Goal: Information Seeking & Learning: Find specific fact

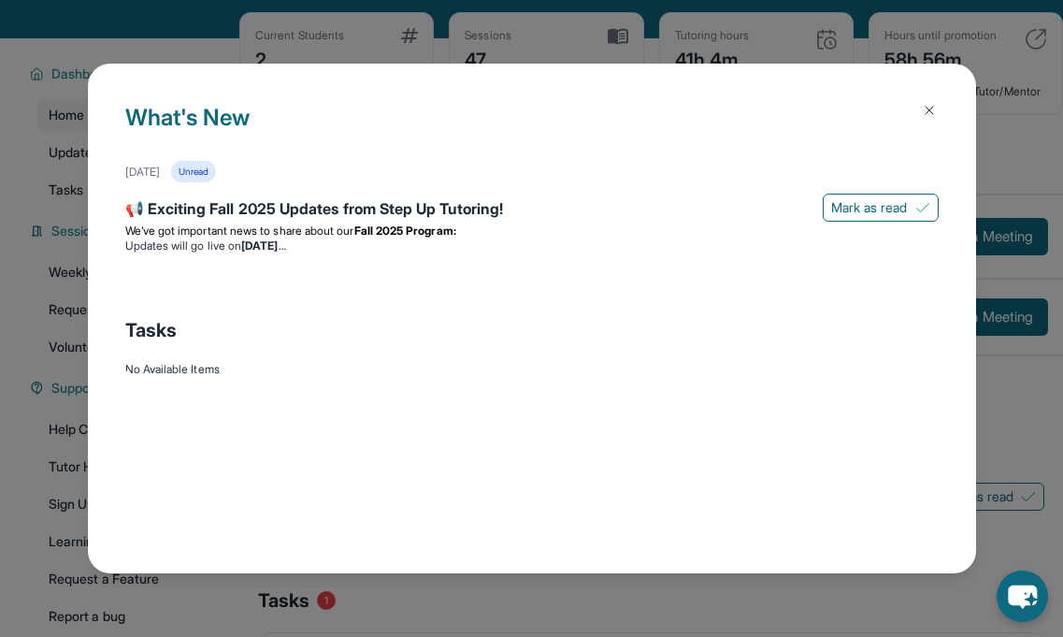
scroll to position [142, 0]
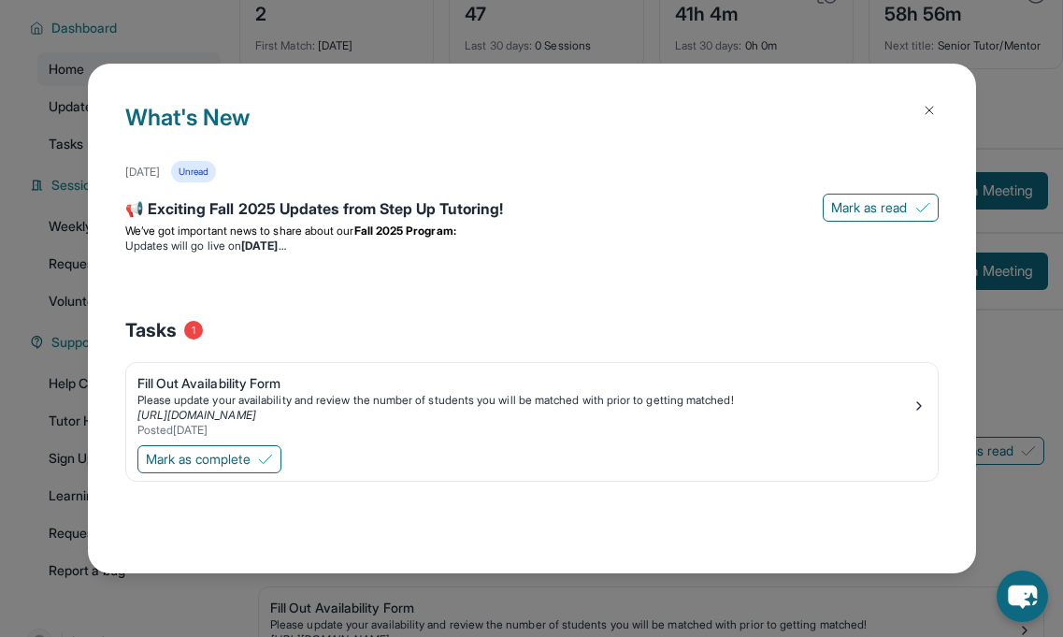
click at [933, 118] on button at bounding box center [929, 110] width 37 height 37
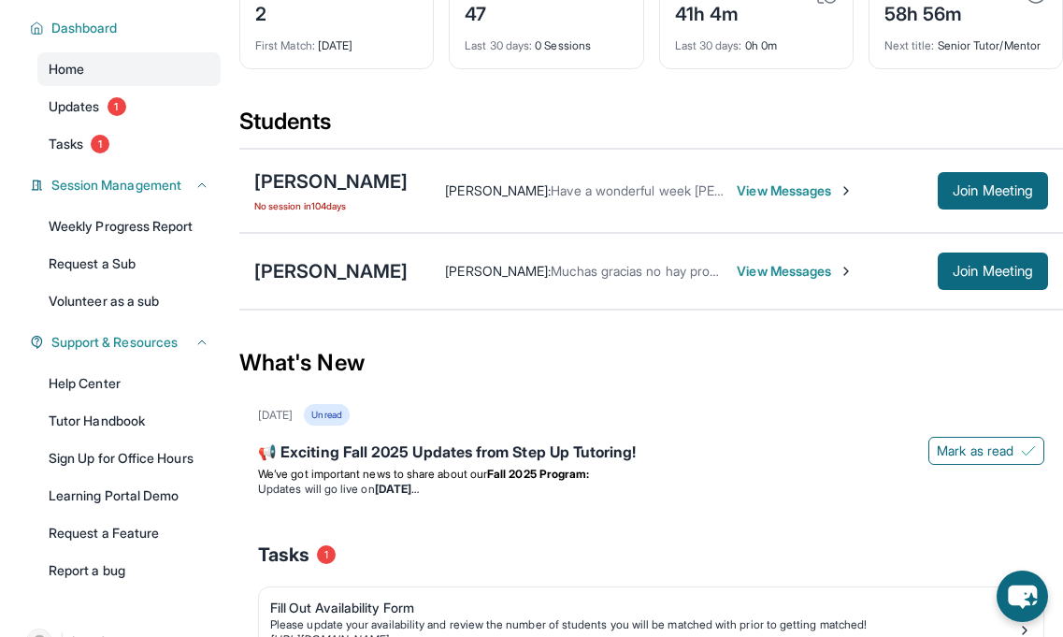
click at [770, 269] on span "View Messages" at bounding box center [795, 271] width 117 height 19
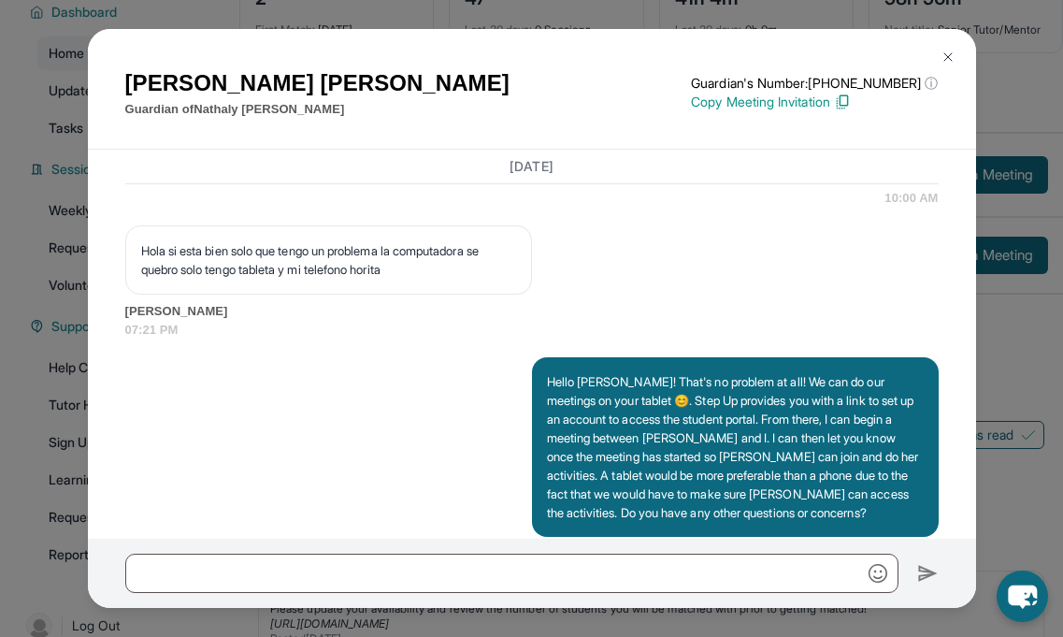
scroll to position [1926, 0]
click at [945, 53] on img at bounding box center [948, 57] width 15 height 15
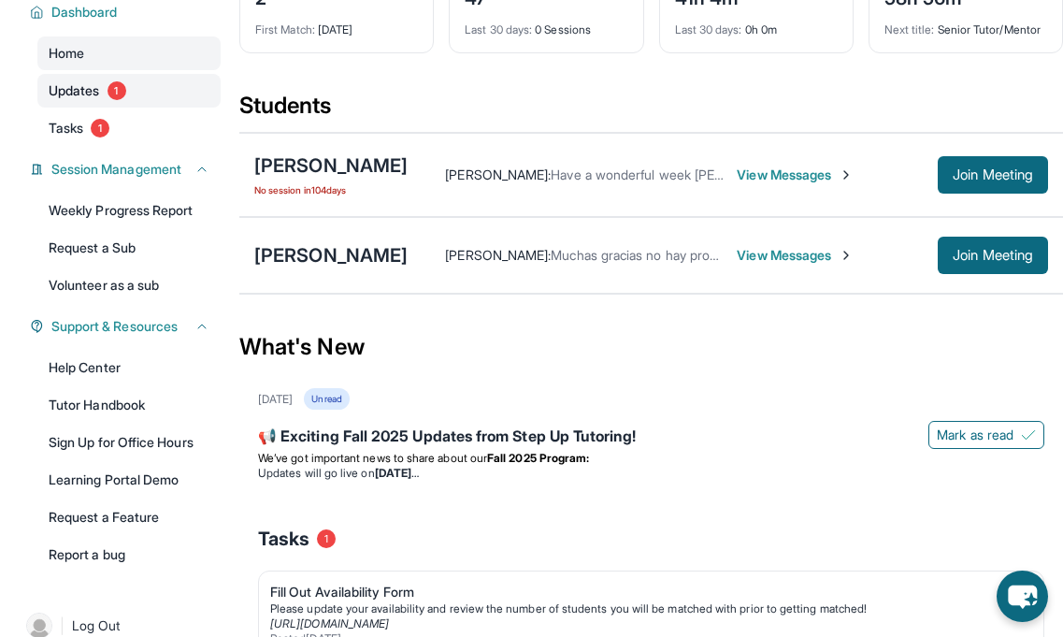
click at [129, 79] on link "Updates 1" at bounding box center [128, 91] width 183 height 34
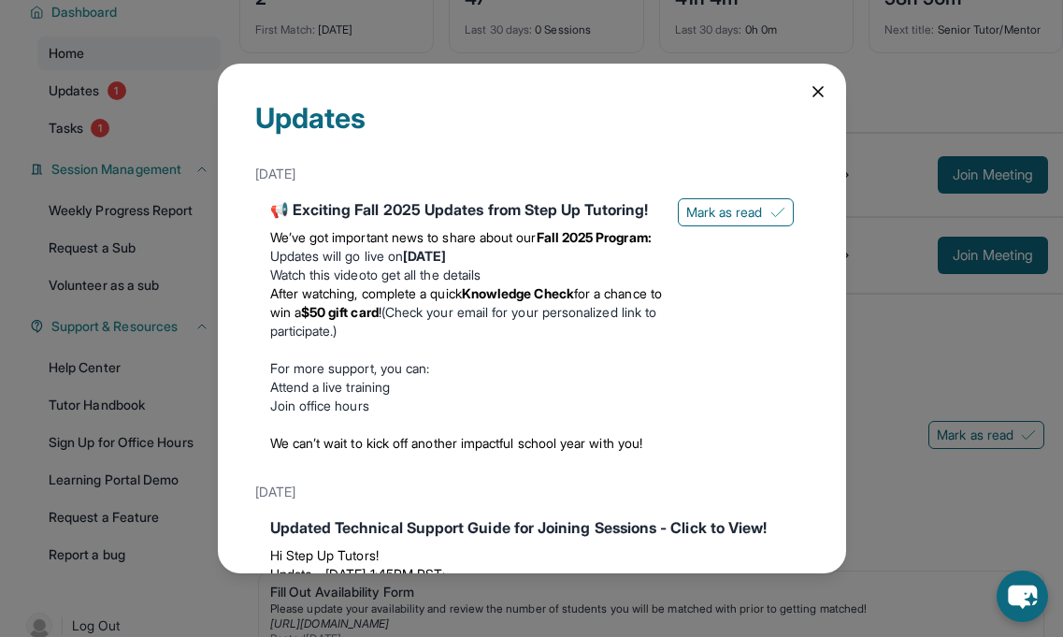
click at [116, 133] on div "Updates [DATE] 📢 Exciting Fall 2025 Updates from Step Up Tutoring! We’ve got im…" at bounding box center [531, 318] width 1063 height 637
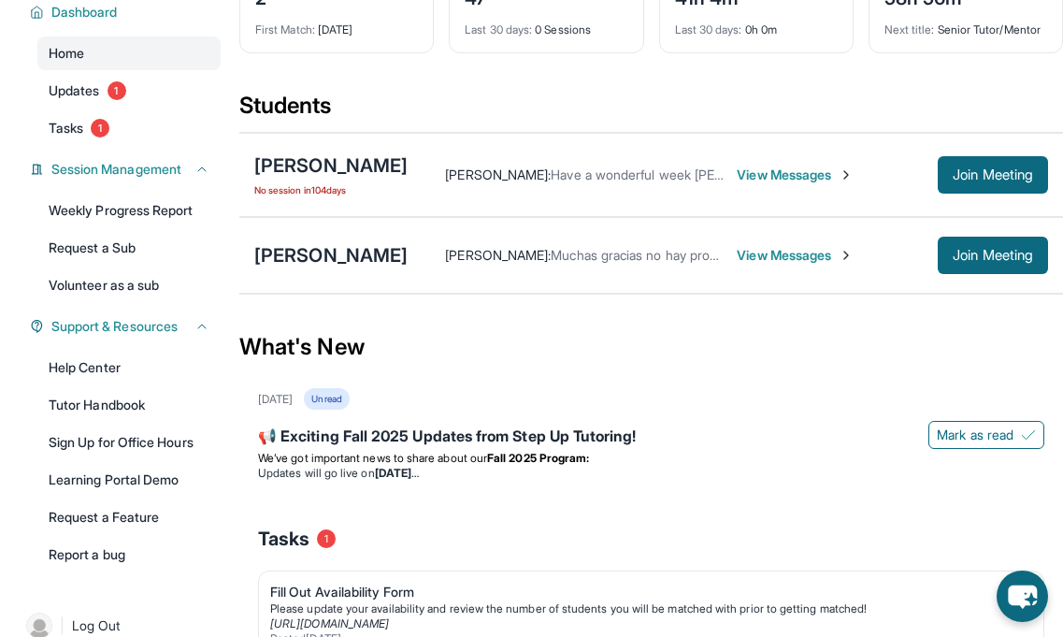
click at [116, 145] on div "Dashboard Home Updates 1 Tasks 1 Session Management Weekly Progress Report Requ…" at bounding box center [119, 282] width 239 height 610
click at [112, 133] on link "Tasks 1" at bounding box center [128, 128] width 183 height 34
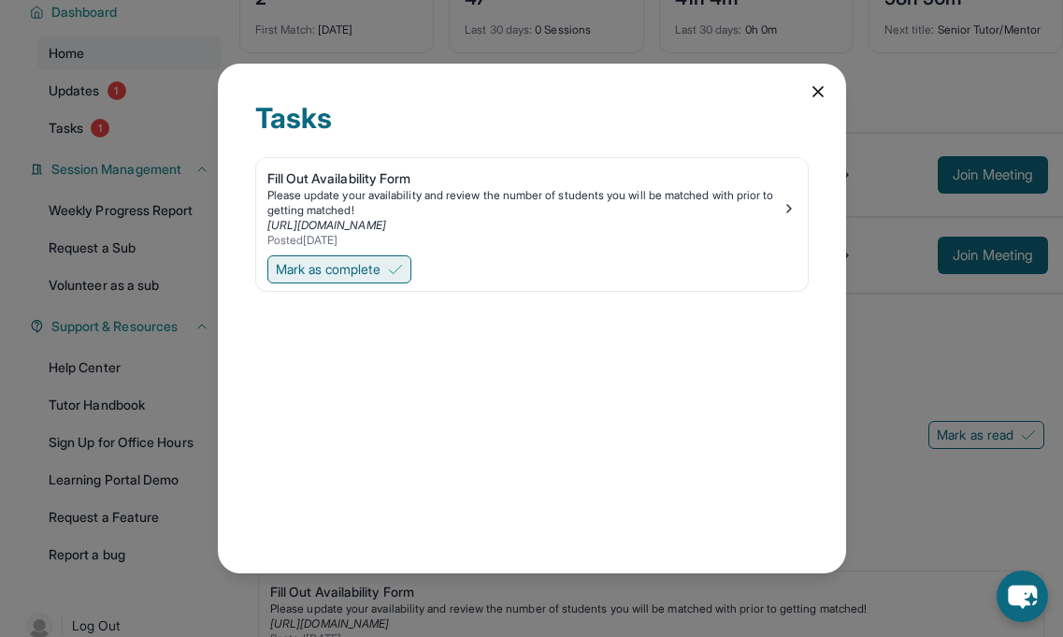
click at [373, 263] on span "Mark as complete" at bounding box center [328, 269] width 105 height 19
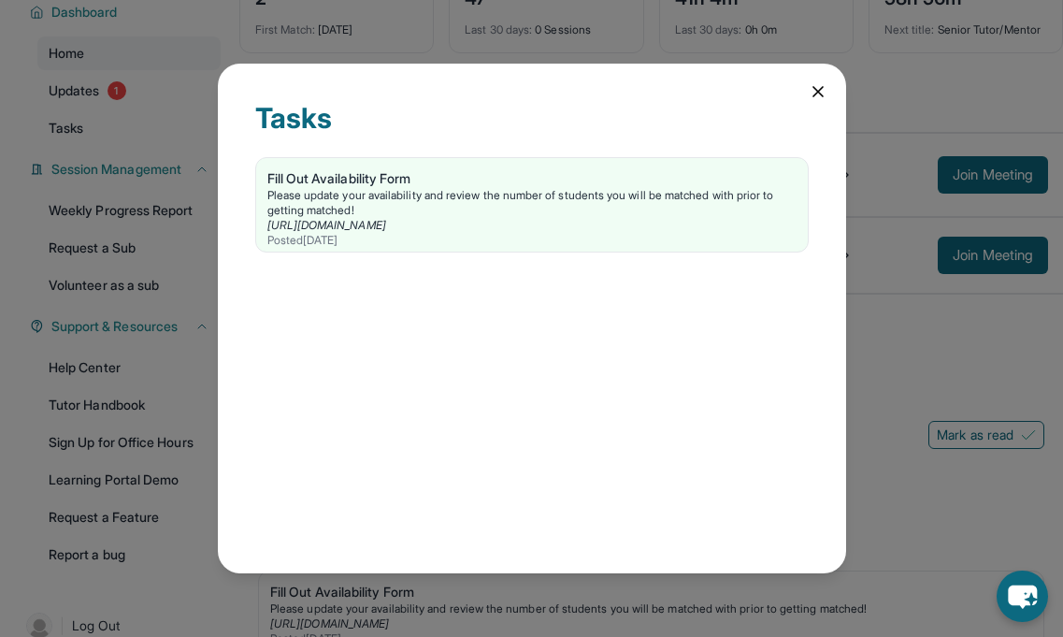
click at [106, 116] on div "Tasks Fill Out Availability Form Please update your availability and review the…" at bounding box center [531, 318] width 1063 height 637
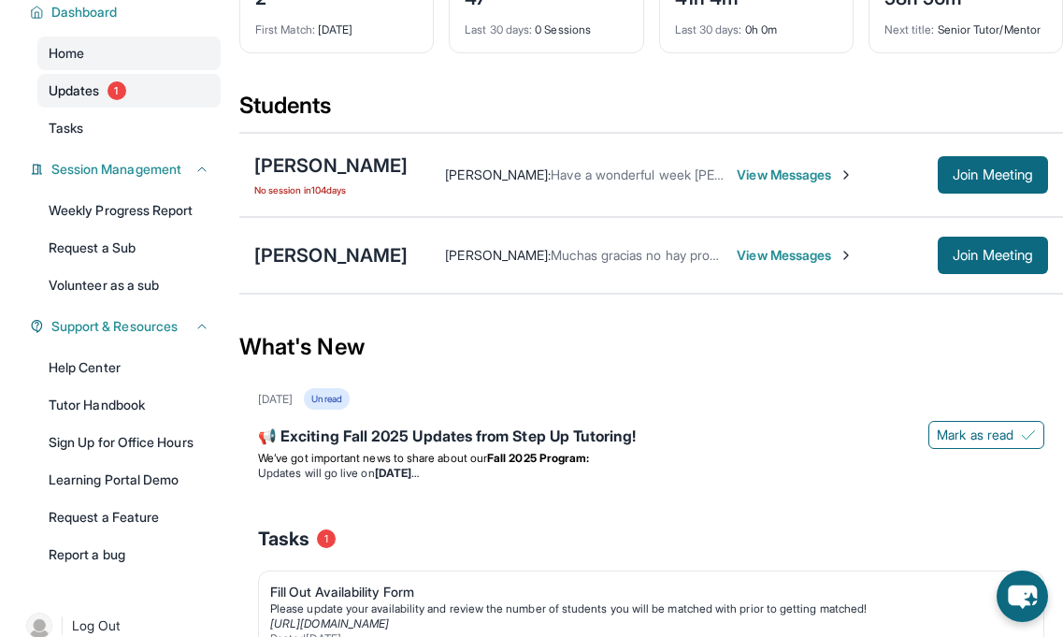
click at [112, 74] on link "Updates 1" at bounding box center [128, 91] width 183 height 34
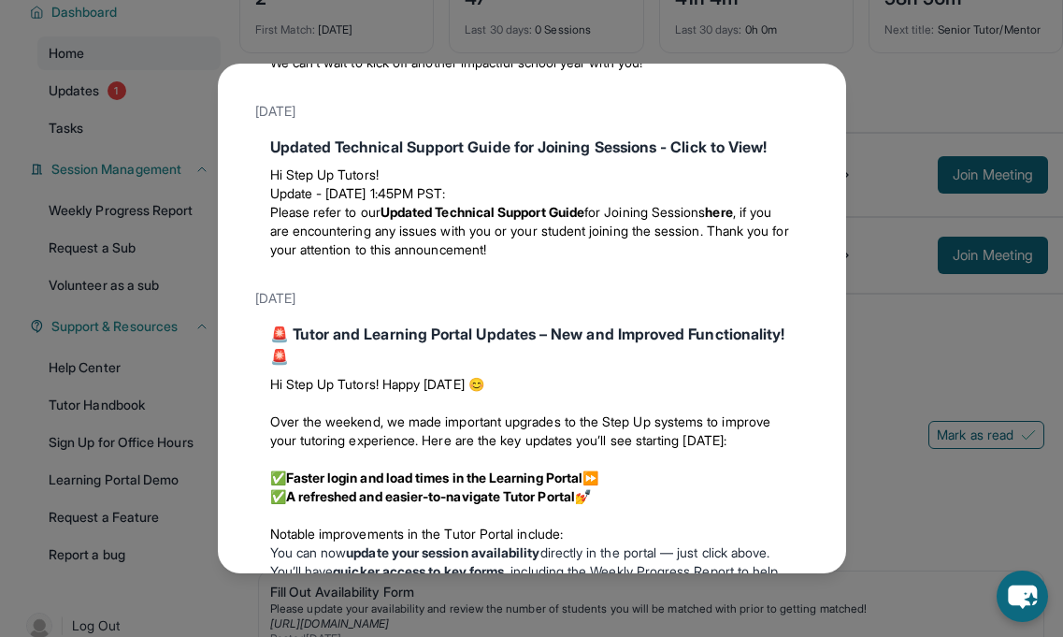
scroll to position [0, 0]
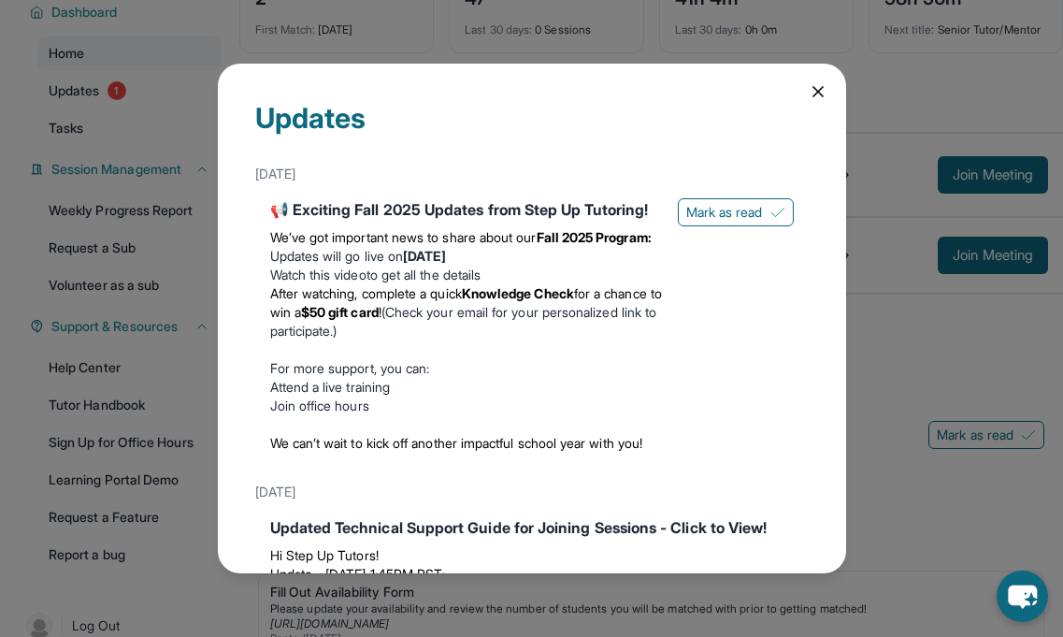
click at [446, 264] on strong "[DATE]" at bounding box center [424, 256] width 43 height 16
click at [460, 284] on li "Watch this video to get all the details" at bounding box center [466, 275] width 393 height 19
click at [745, 219] on span "Mark as read" at bounding box center [724, 212] width 77 height 19
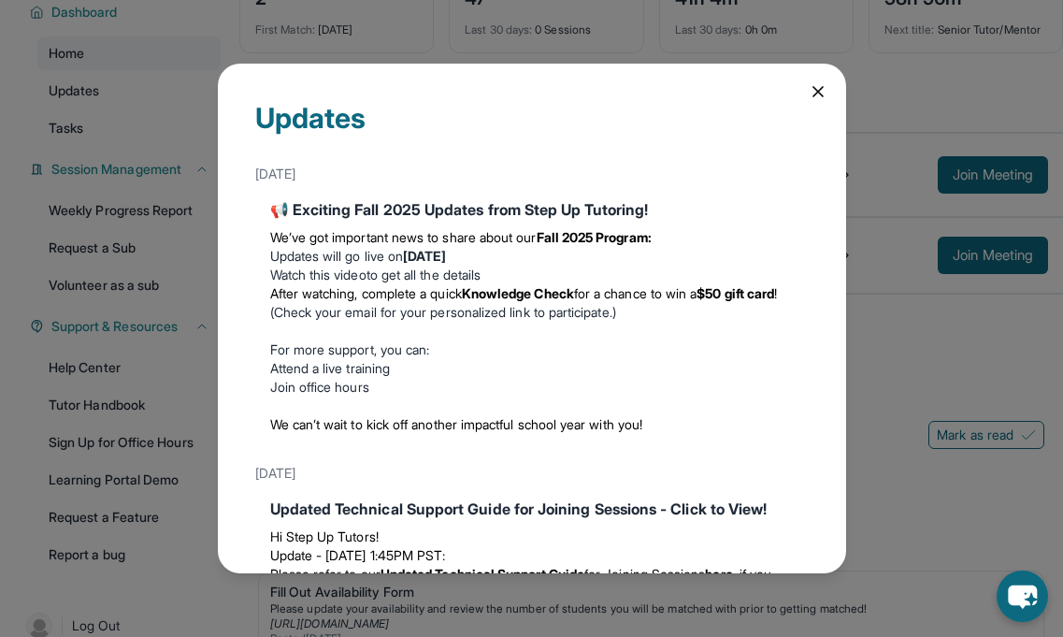
click at [816, 89] on icon at bounding box center [818, 91] width 9 height 9
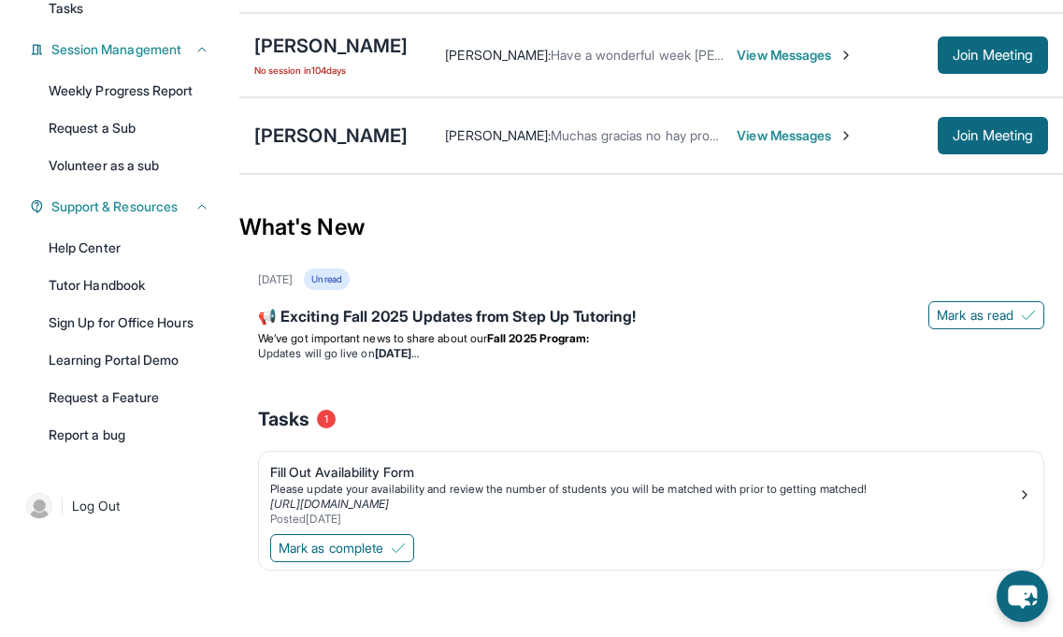
scroll to position [282, 0]
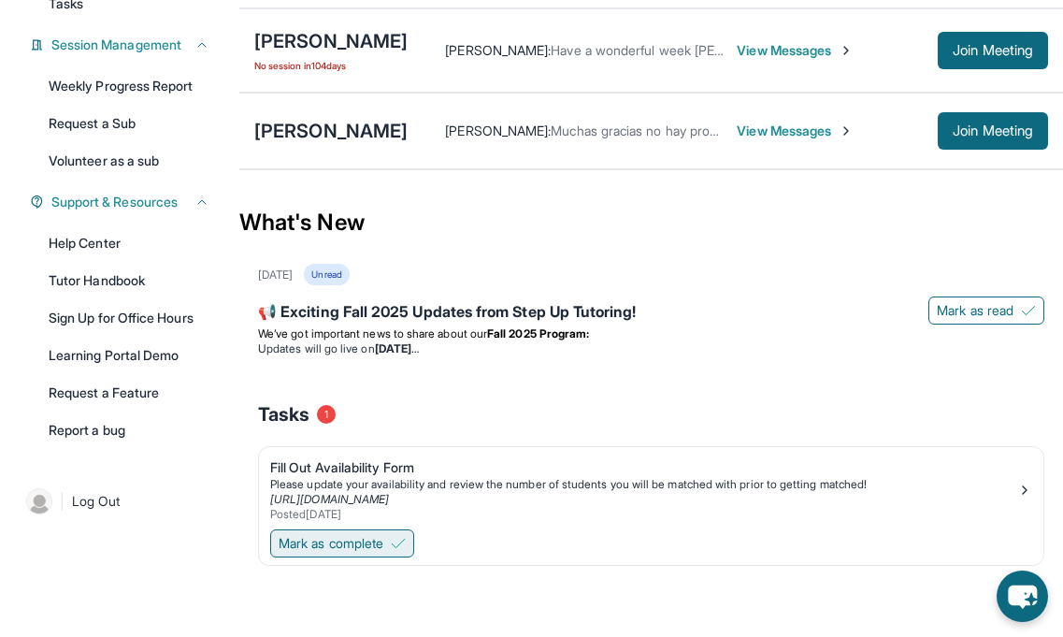
click at [339, 552] on span "Mark as complete" at bounding box center [331, 543] width 105 height 19
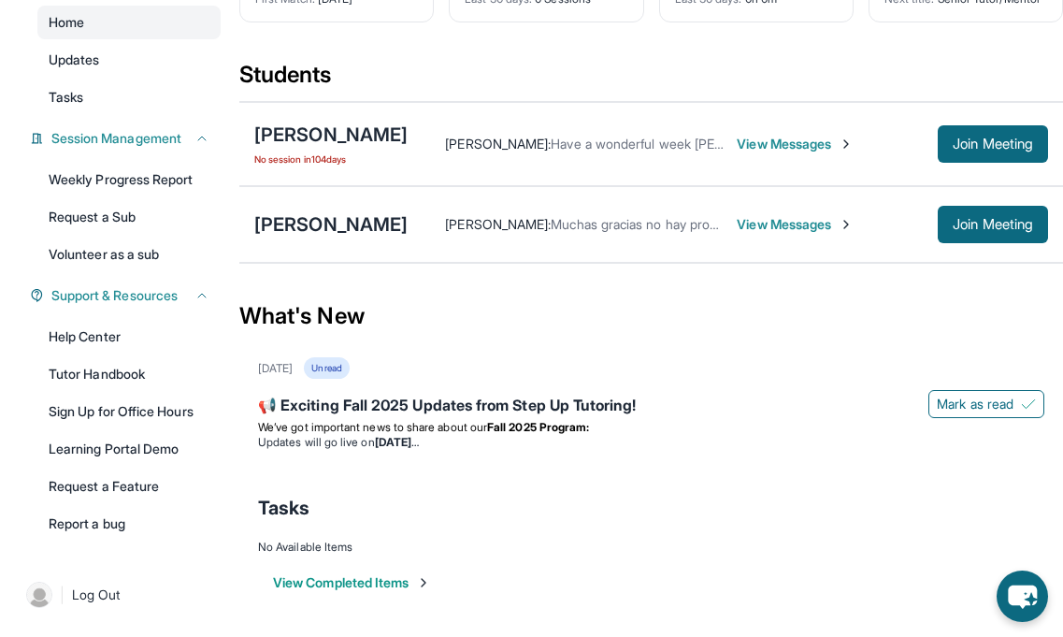
scroll to position [189, 0]
click at [426, 420] on p "We’ve got important news to share about our Fall 2025 Program:" at bounding box center [651, 427] width 787 height 15
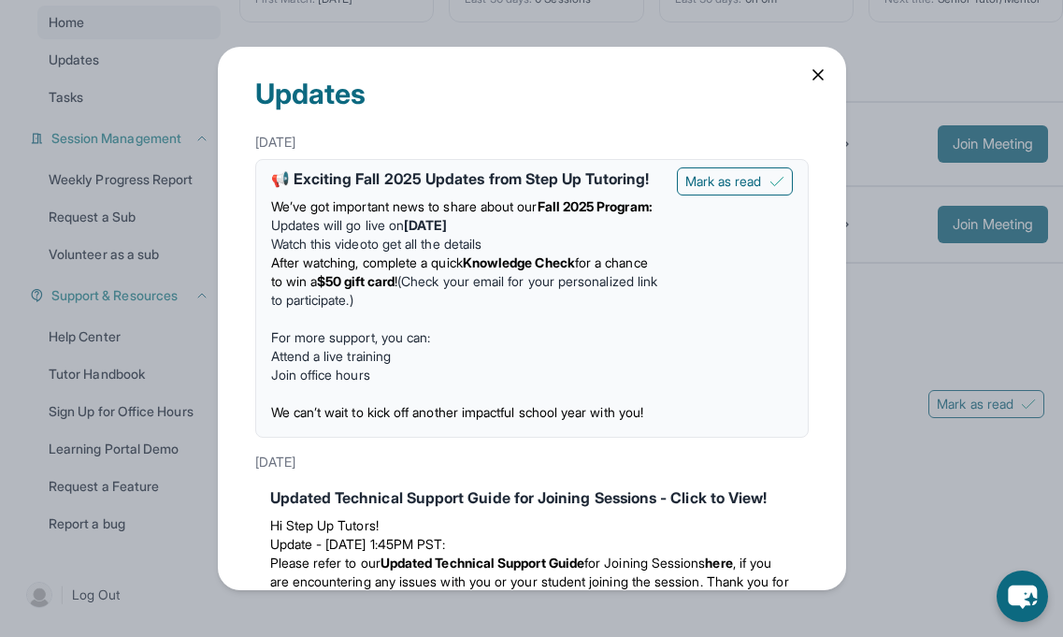
click at [813, 77] on icon at bounding box center [818, 74] width 19 height 19
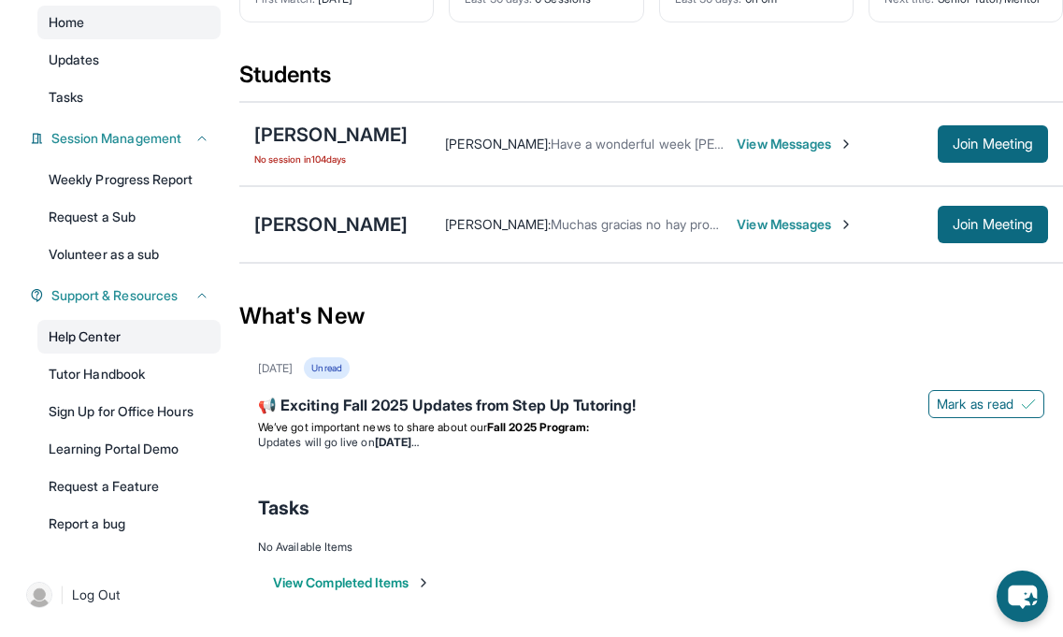
scroll to position [0, 0]
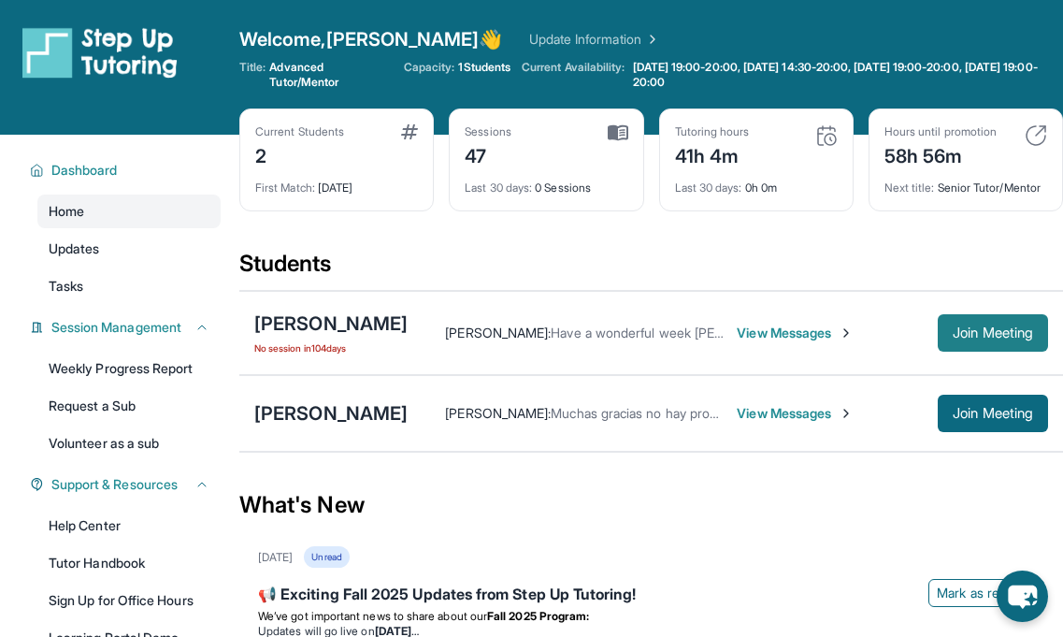
click at [993, 332] on span "Join Meeting" at bounding box center [993, 332] width 80 height 11
click at [761, 336] on span "View Messages" at bounding box center [795, 333] width 117 height 19
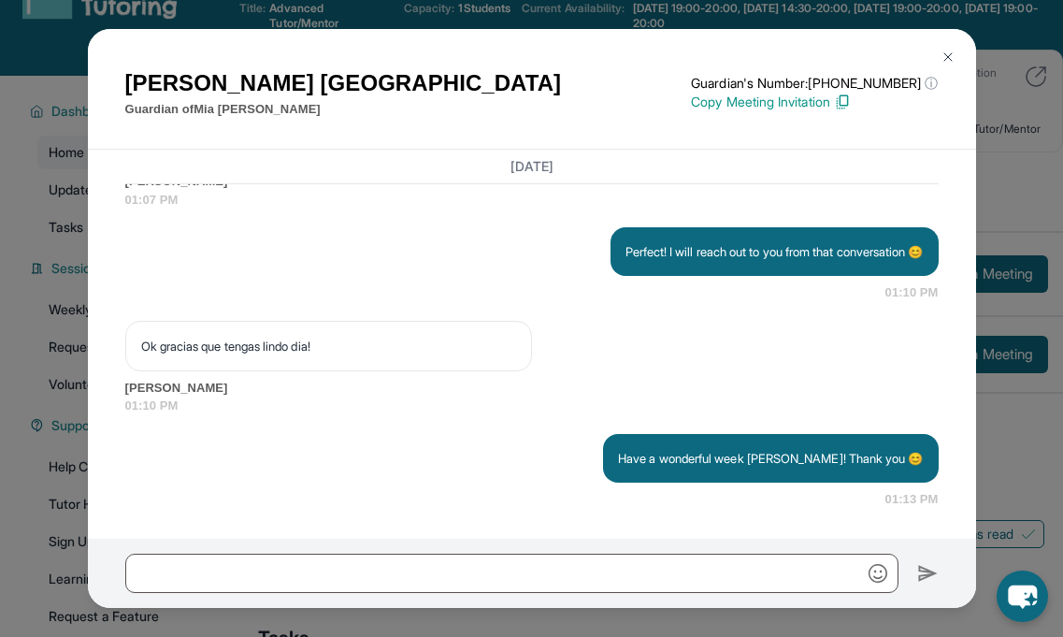
scroll to position [189, 0]
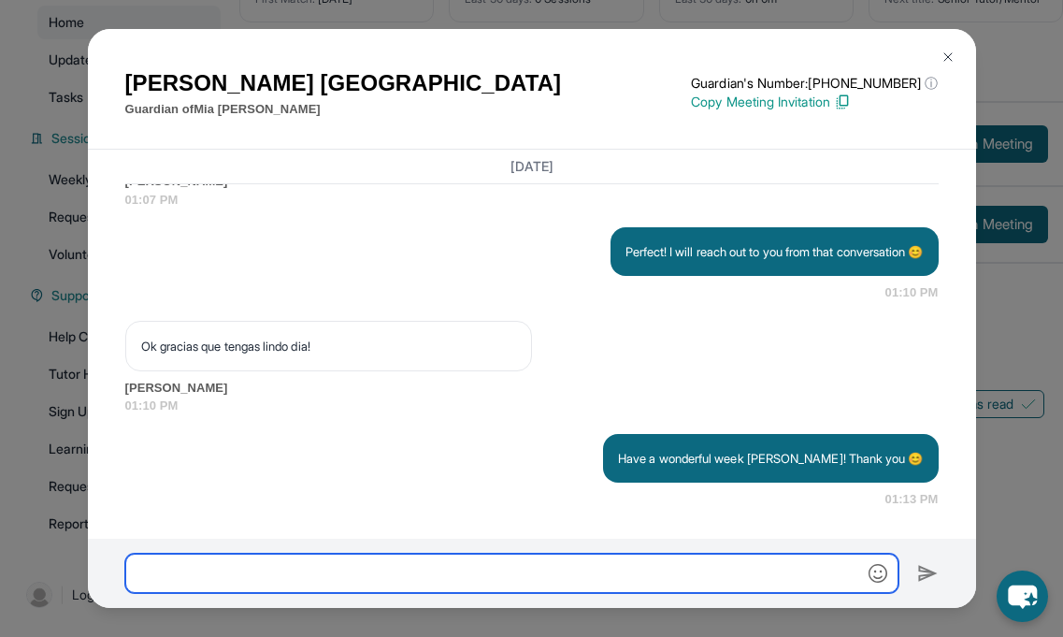
click at [566, 564] on input "text" at bounding box center [511, 573] width 773 height 39
type input "**********"
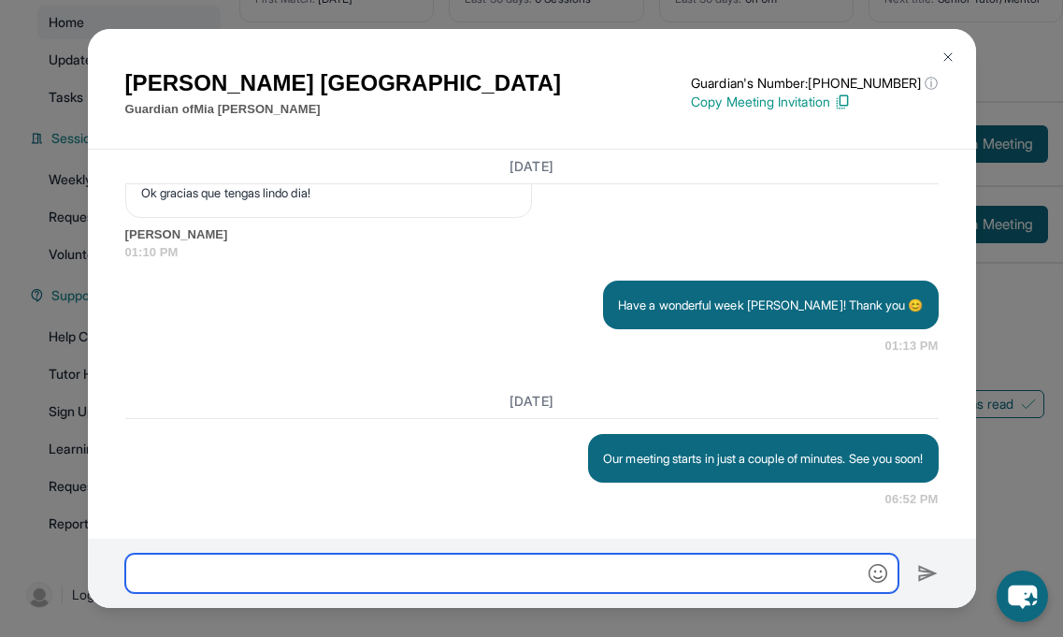
scroll to position [23603, 0]
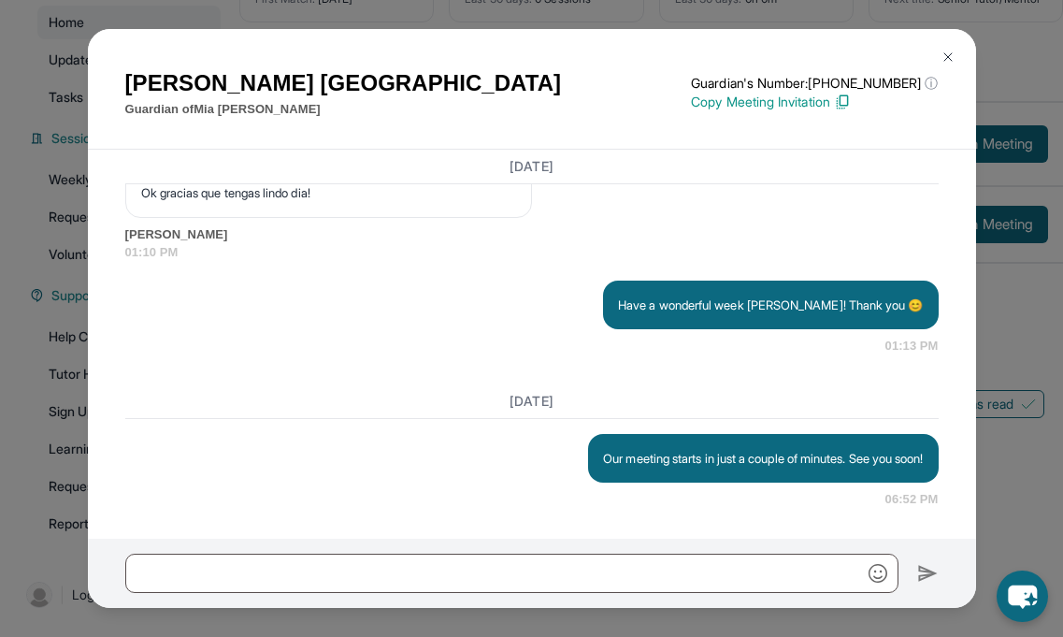
click at [948, 58] on img at bounding box center [948, 57] width 15 height 15
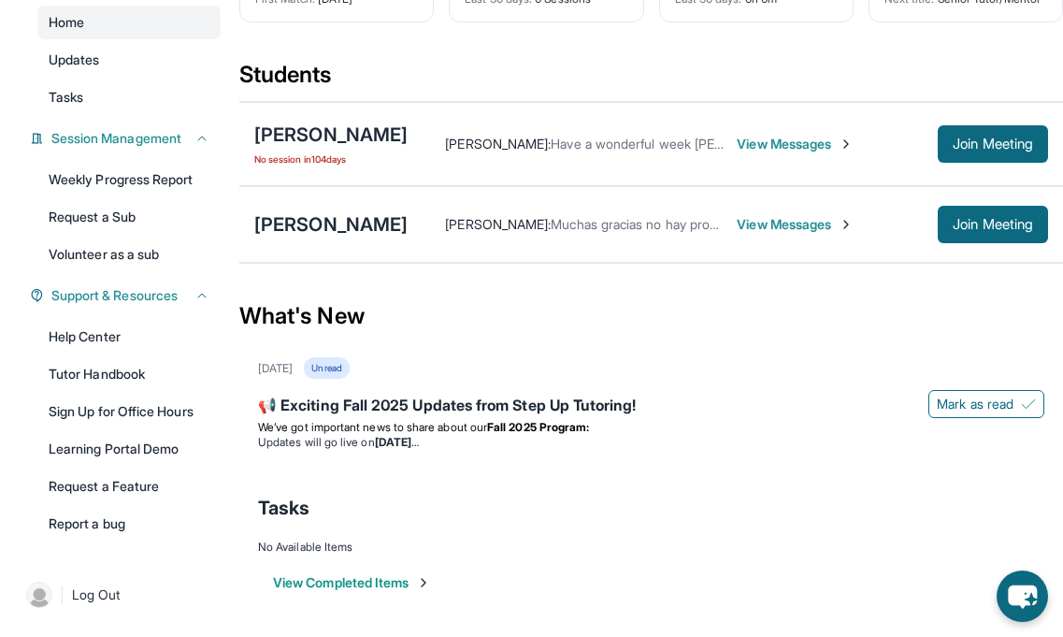
click at [765, 140] on span "View Messages" at bounding box center [795, 144] width 117 height 19
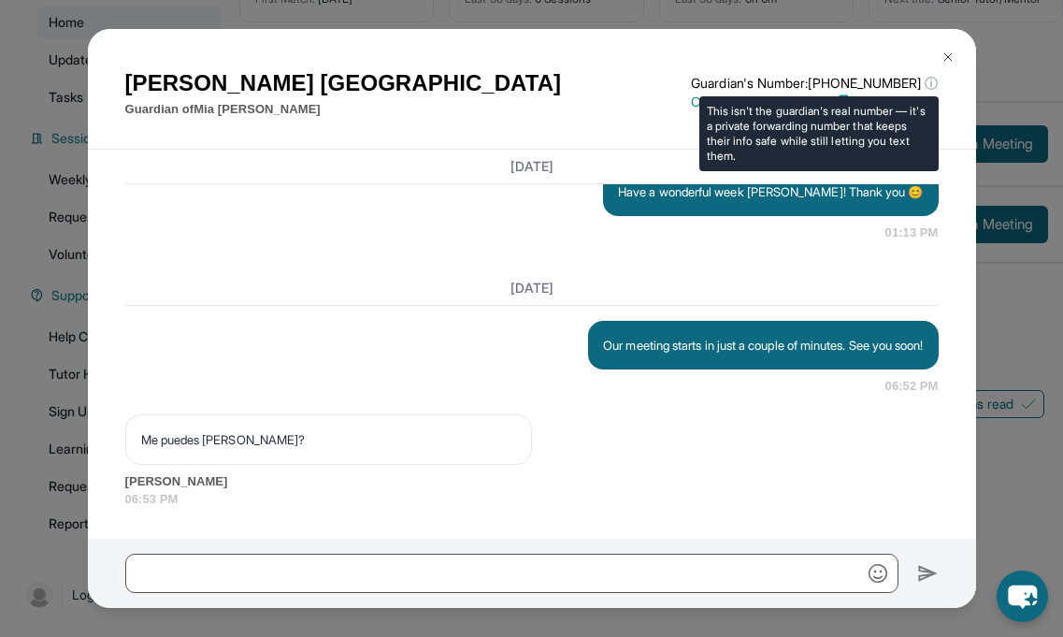
scroll to position [23716, 0]
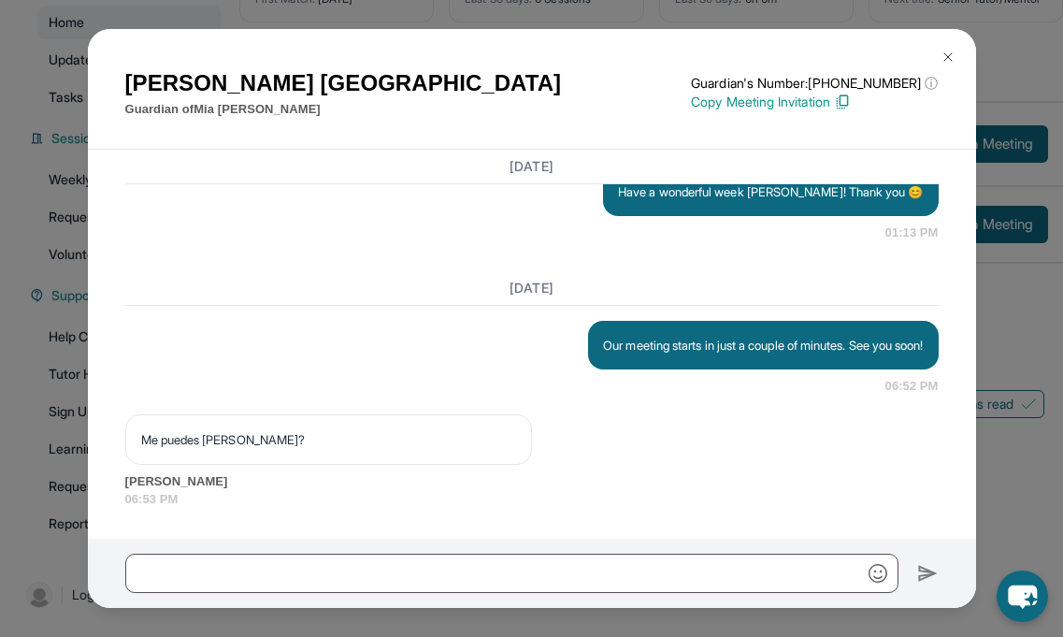
click at [945, 55] on img at bounding box center [948, 57] width 15 height 15
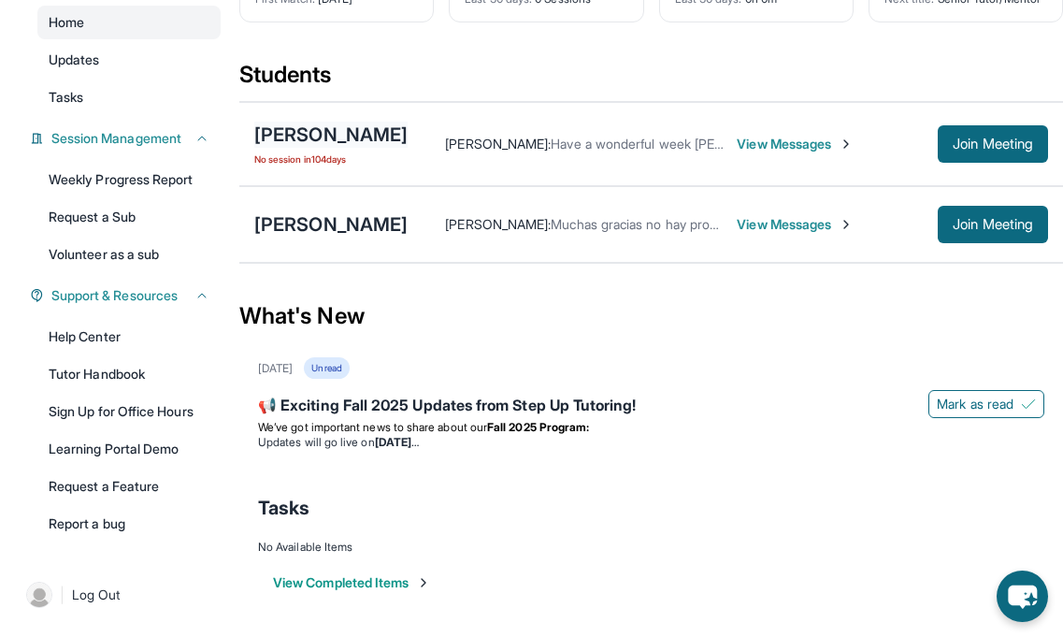
click at [332, 133] on div "[PERSON_NAME]" at bounding box center [330, 135] width 153 height 26
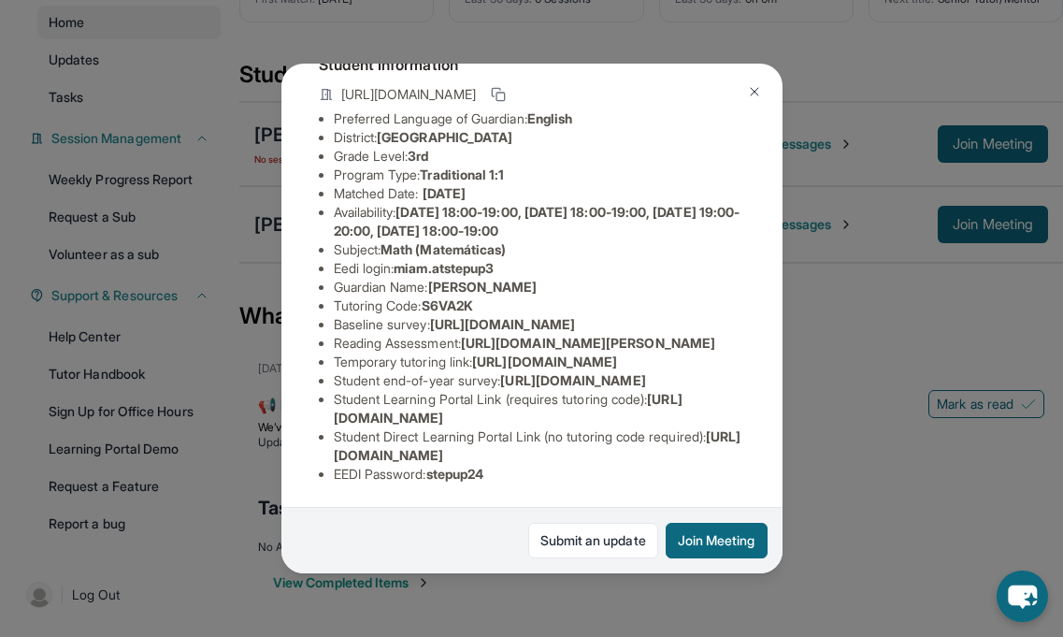
scroll to position [333, 0]
drag, startPoint x: 434, startPoint y: 472, endPoint x: 533, endPoint y: 481, distance: 99.5
click at [533, 481] on li "EEDI Password : stepup24" at bounding box center [539, 474] width 411 height 19
copy span "stepup24"
click at [748, 91] on img at bounding box center [754, 91] width 15 height 15
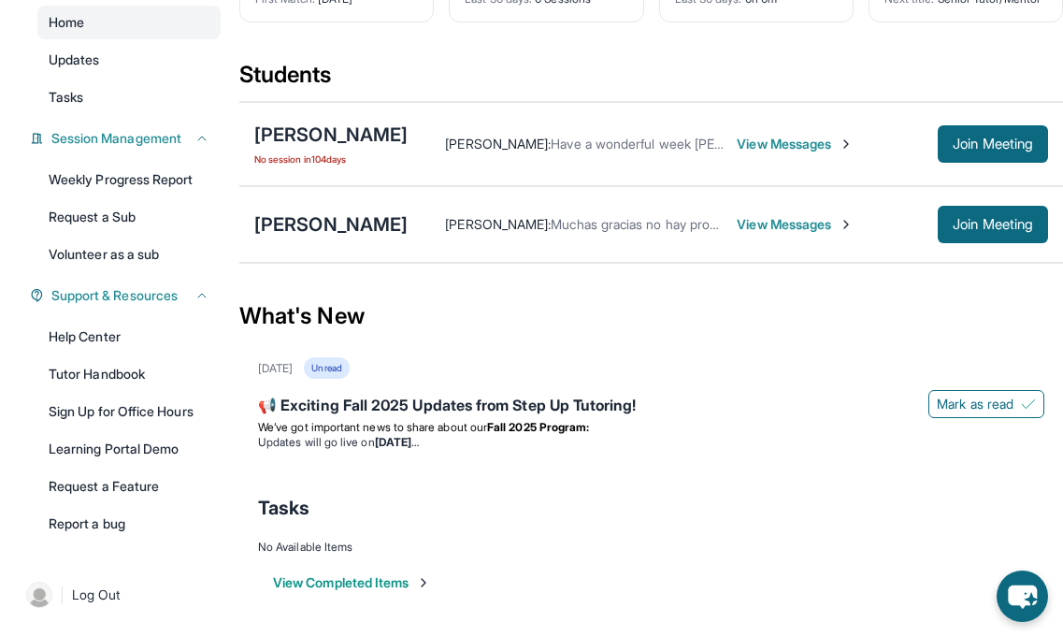
click at [747, 138] on span "View Messages" at bounding box center [795, 144] width 117 height 19
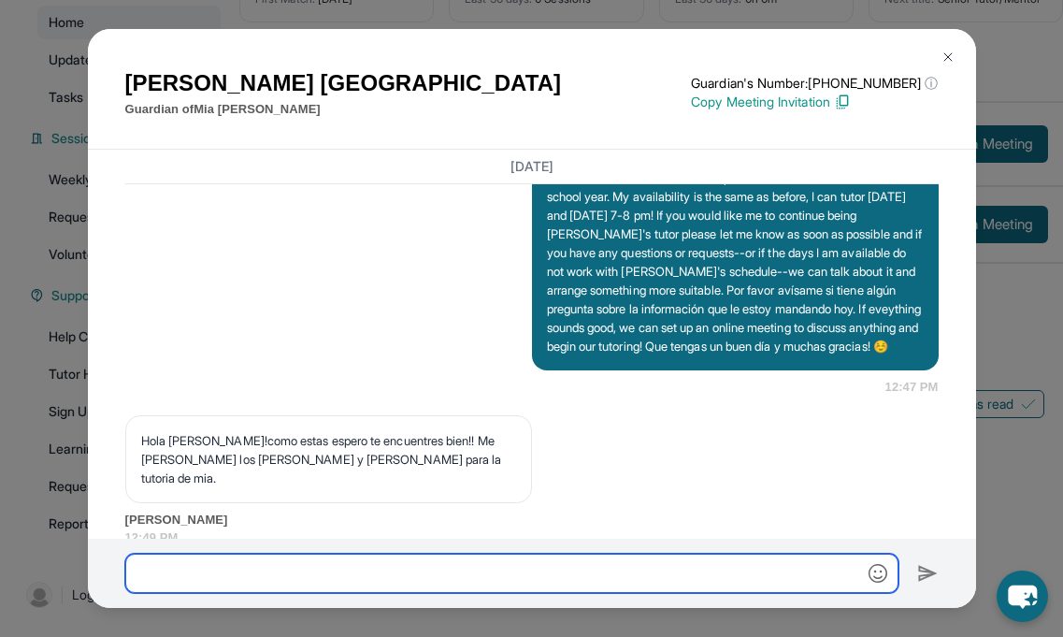
click at [553, 561] on input "text" at bounding box center [511, 573] width 773 height 39
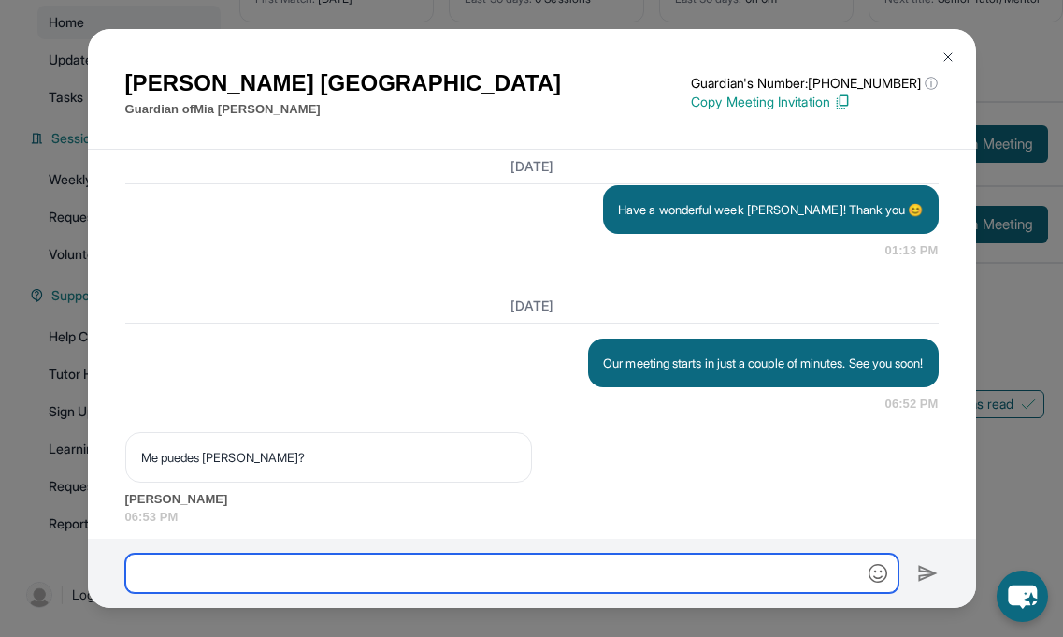
scroll to position [23716, 0]
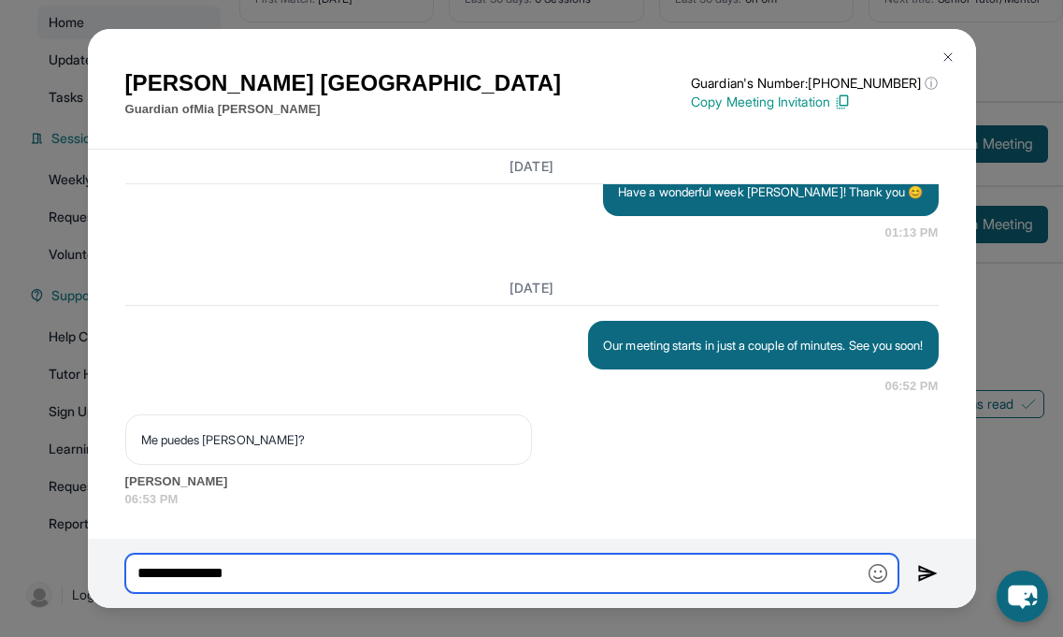
paste input "*********"
type input "**********"
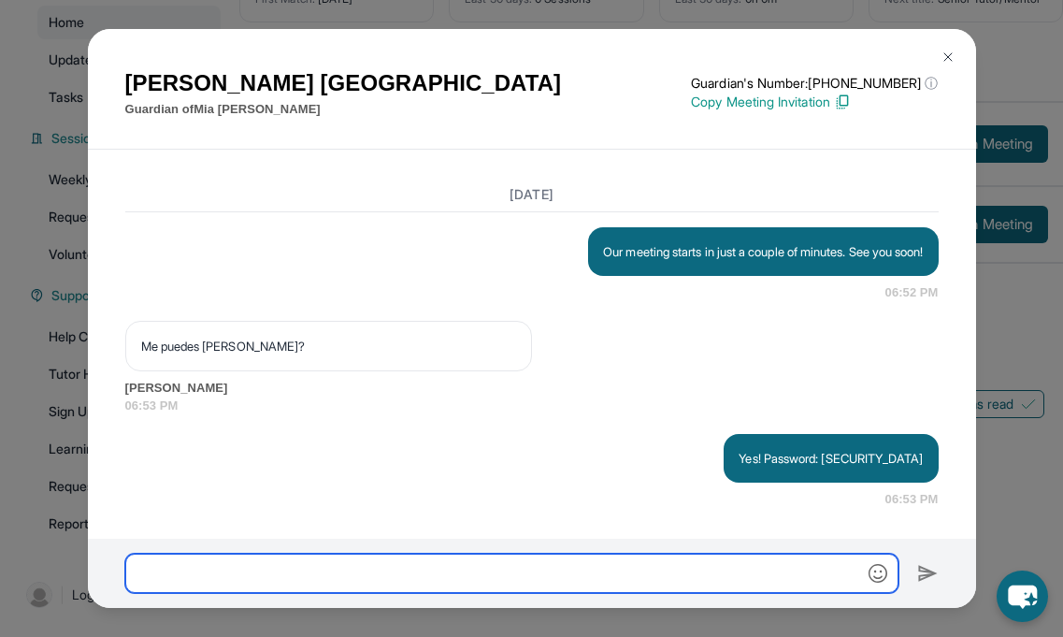
scroll to position [23809, 0]
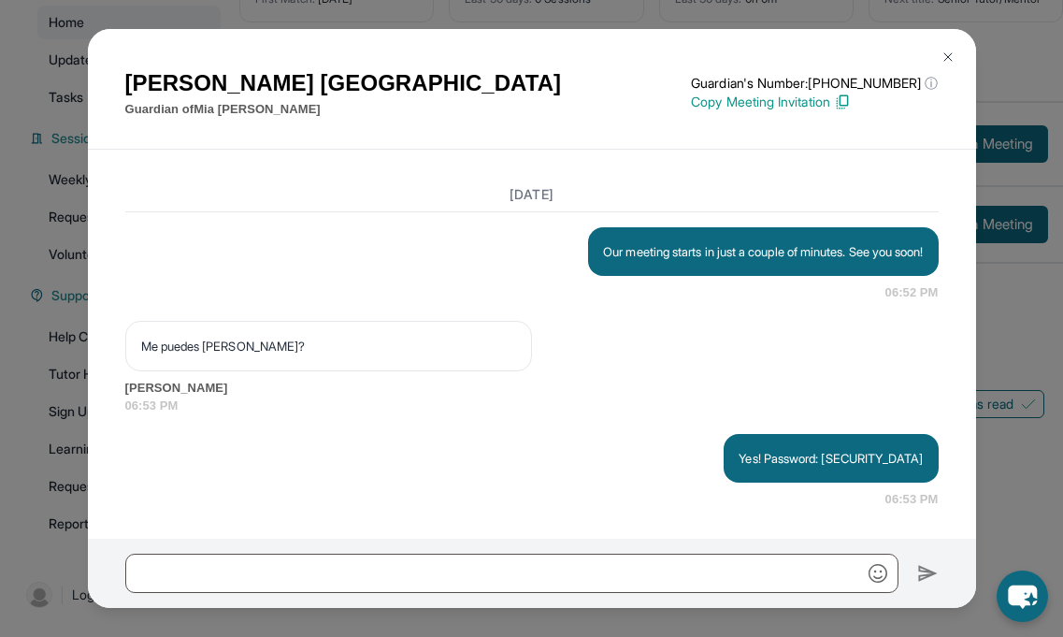
click at [954, 47] on button at bounding box center [948, 56] width 37 height 37
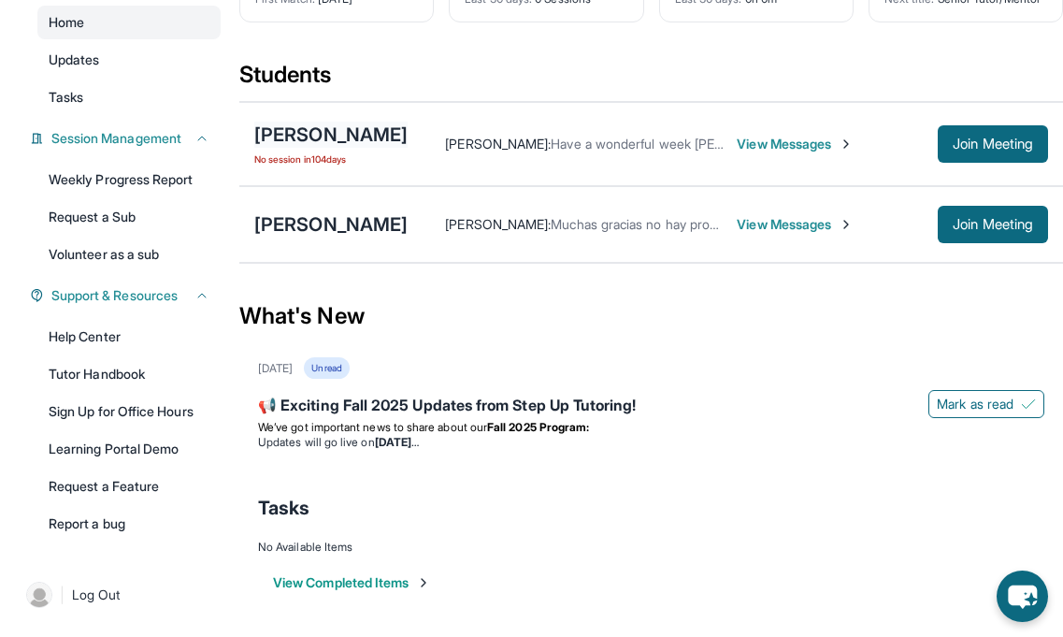
click at [341, 134] on div "[PERSON_NAME]" at bounding box center [330, 135] width 153 height 26
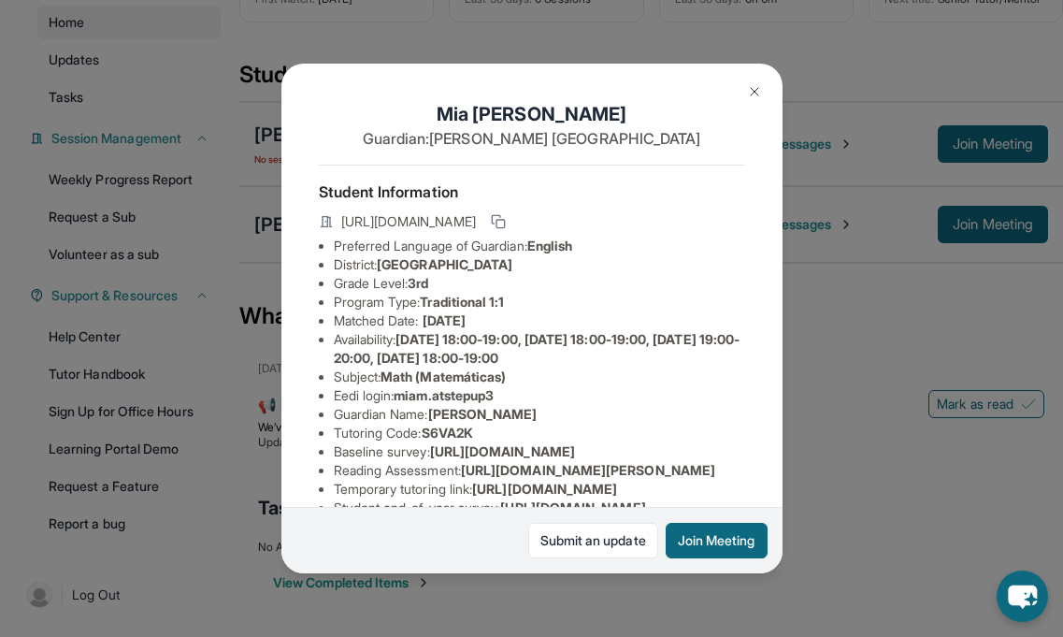
scroll to position [48, 0]
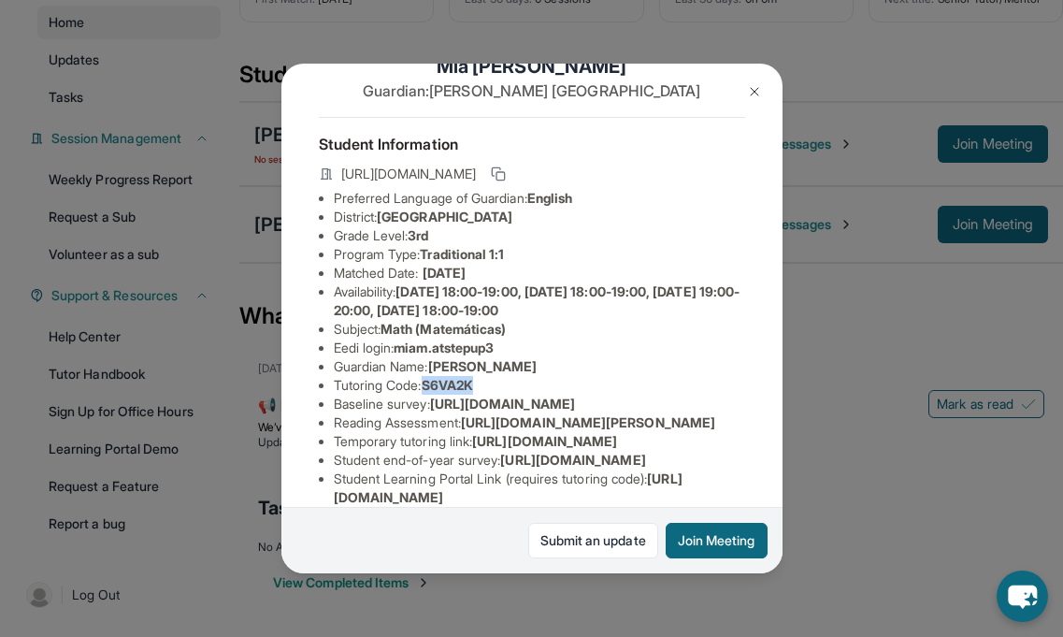
drag, startPoint x: 428, startPoint y: 382, endPoint x: 521, endPoint y: 382, distance: 92.6
click at [521, 382] on li "Tutoring Code : S6VA2K" at bounding box center [539, 385] width 411 height 19
copy span "S6VA2K"
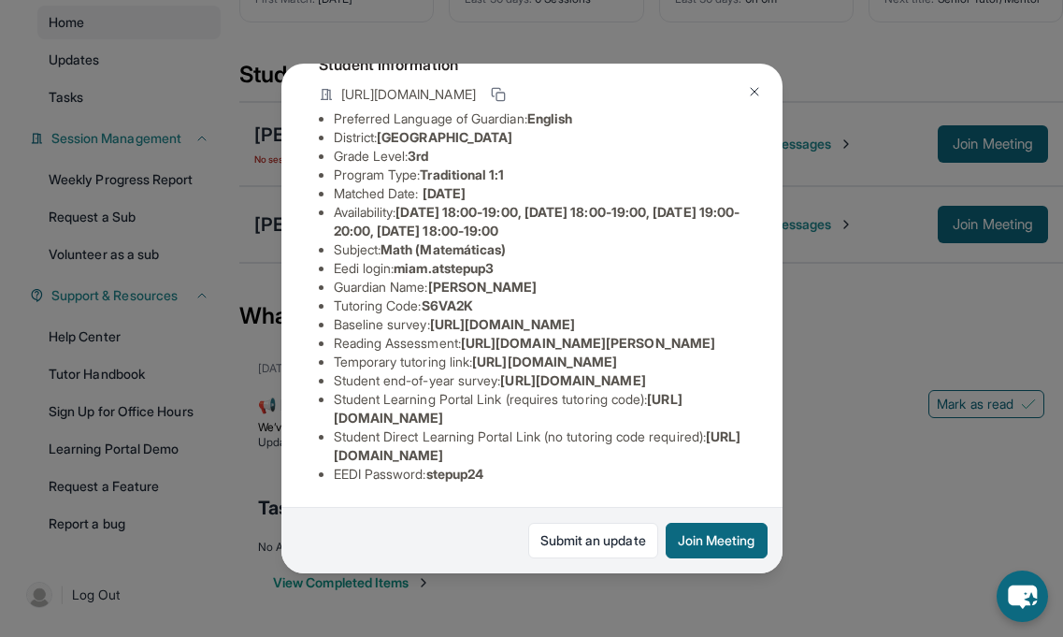
click at [459, 486] on div "Student Information [URL][DOMAIN_NAME] Preferred Language of Guardian: English …" at bounding box center [532, 267] width 426 height 461
click at [749, 94] on img at bounding box center [754, 91] width 15 height 15
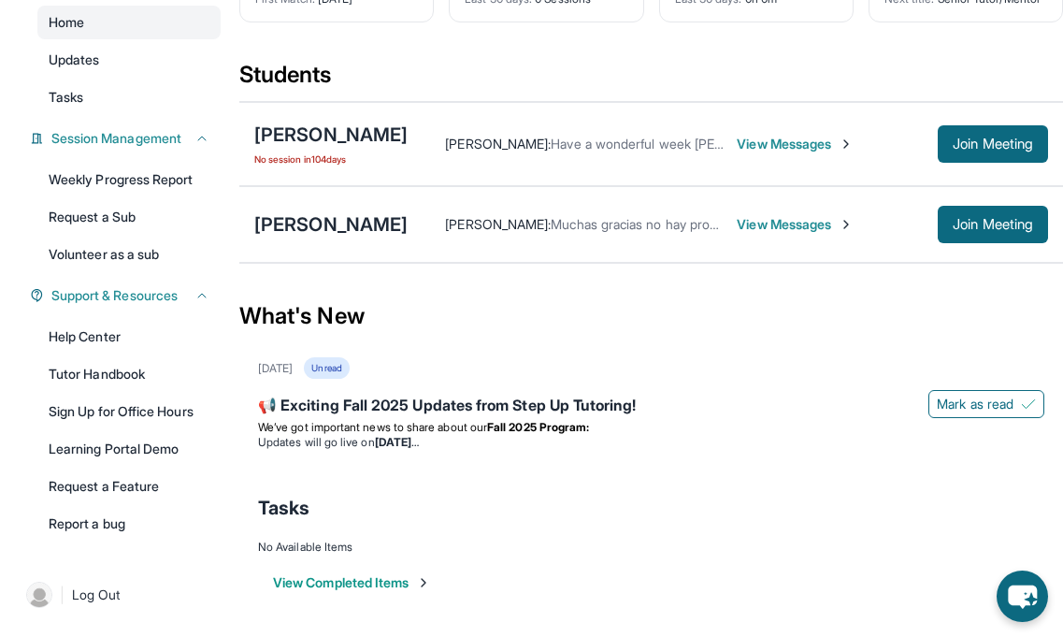
click at [753, 147] on span "View Messages" at bounding box center [795, 144] width 117 height 19
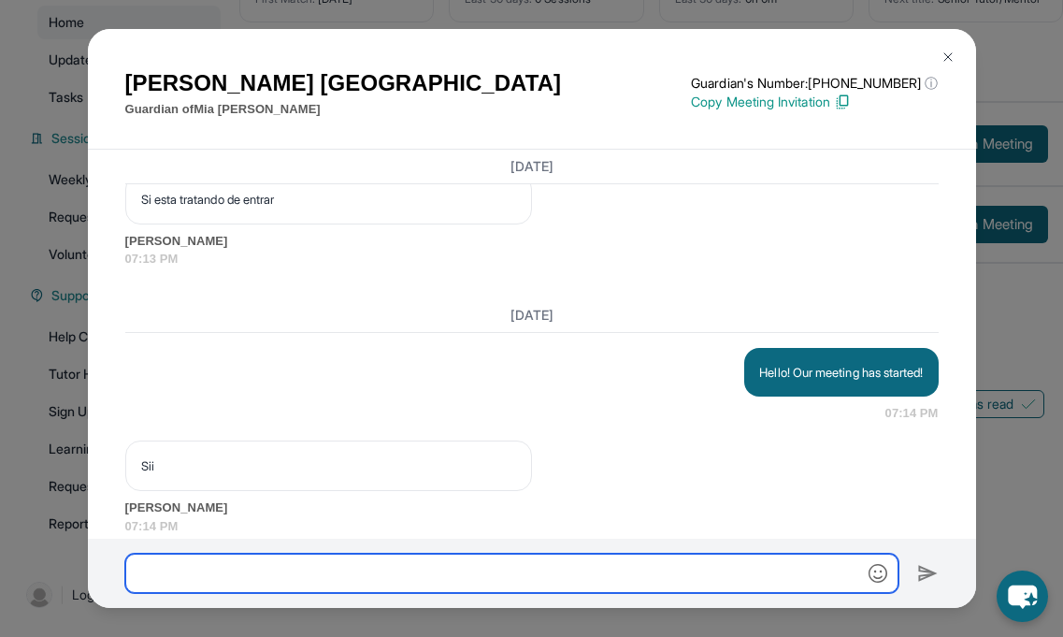
click at [478, 572] on input "text" at bounding box center [511, 573] width 773 height 39
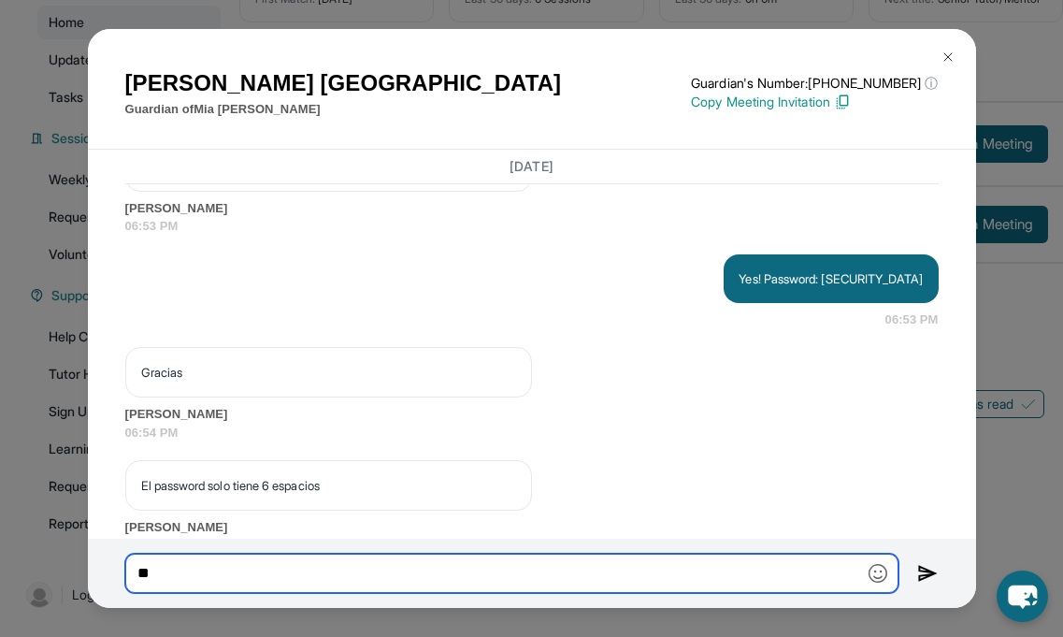
scroll to position [24036, 0]
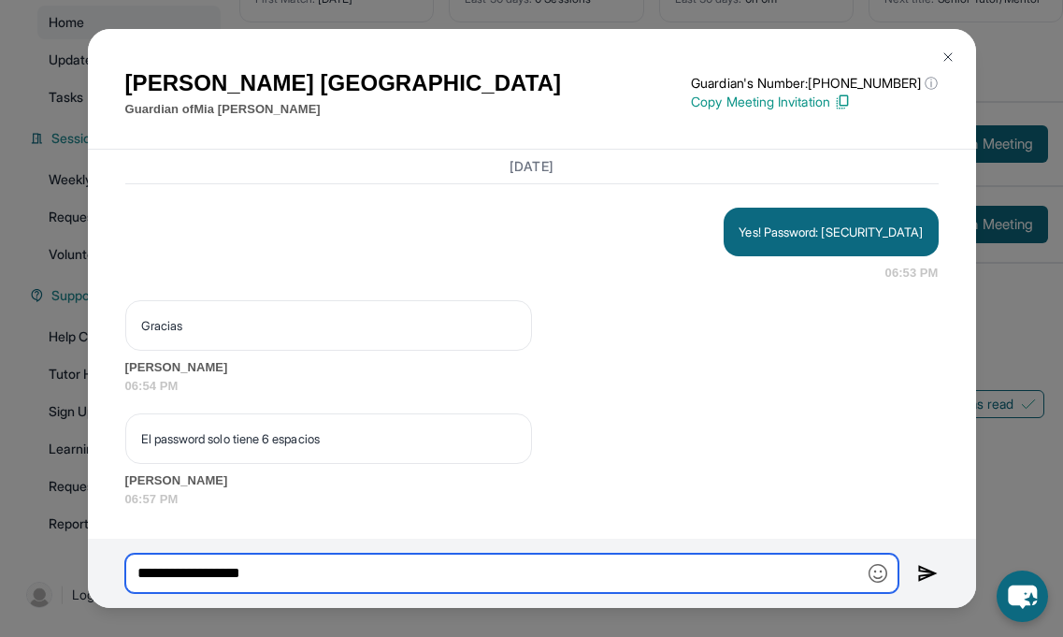
paste input "*******"
type input "**********"
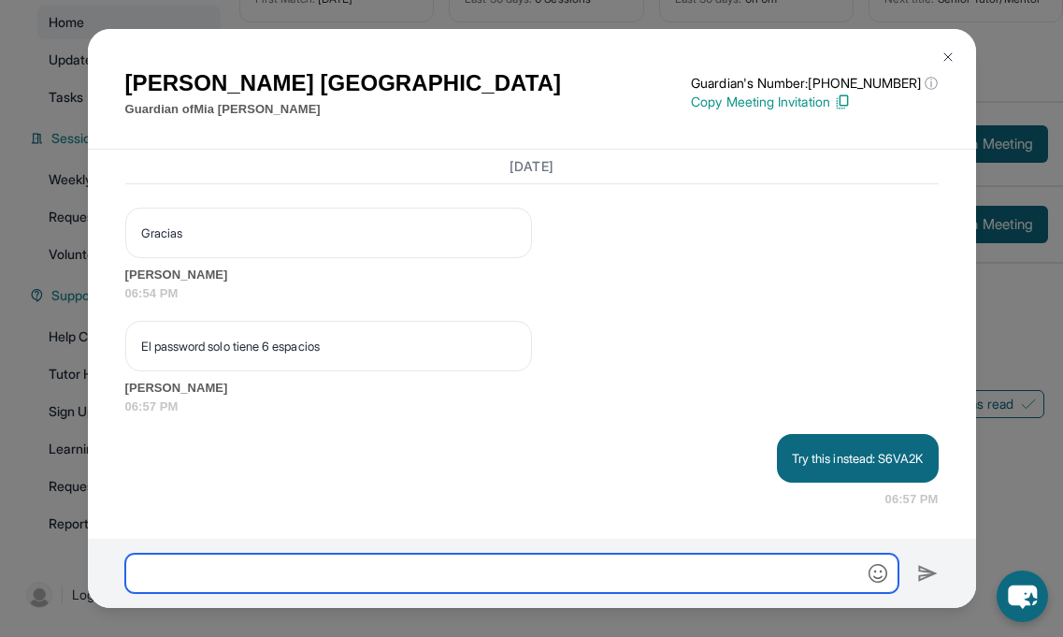
scroll to position [24128, 0]
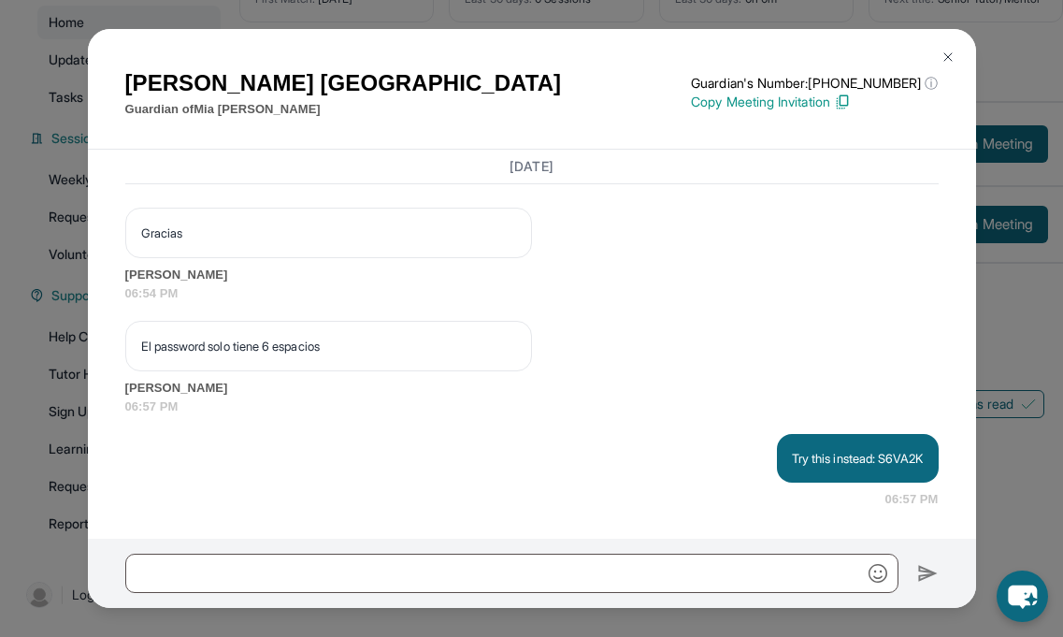
click at [956, 43] on button at bounding box center [948, 56] width 37 height 37
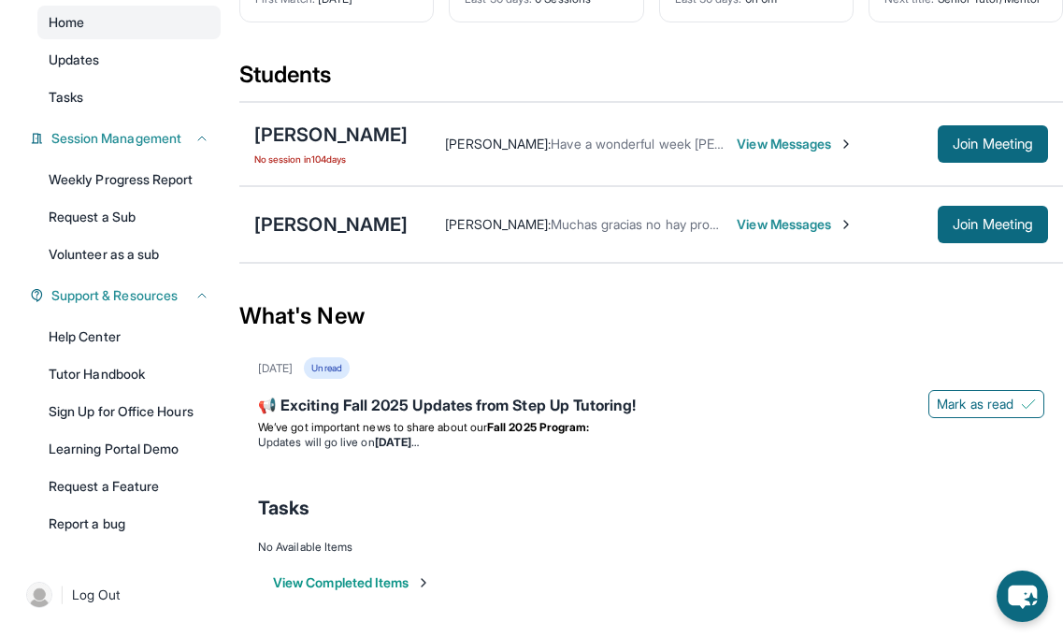
click at [737, 142] on span "View Messages" at bounding box center [795, 144] width 117 height 19
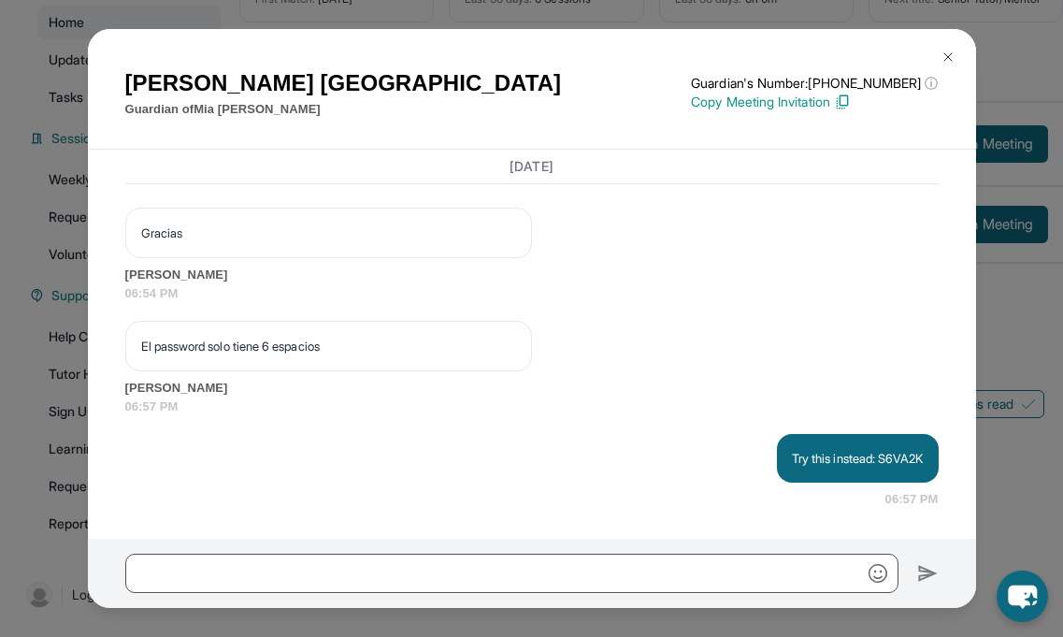
click at [952, 58] on img at bounding box center [948, 57] width 15 height 15
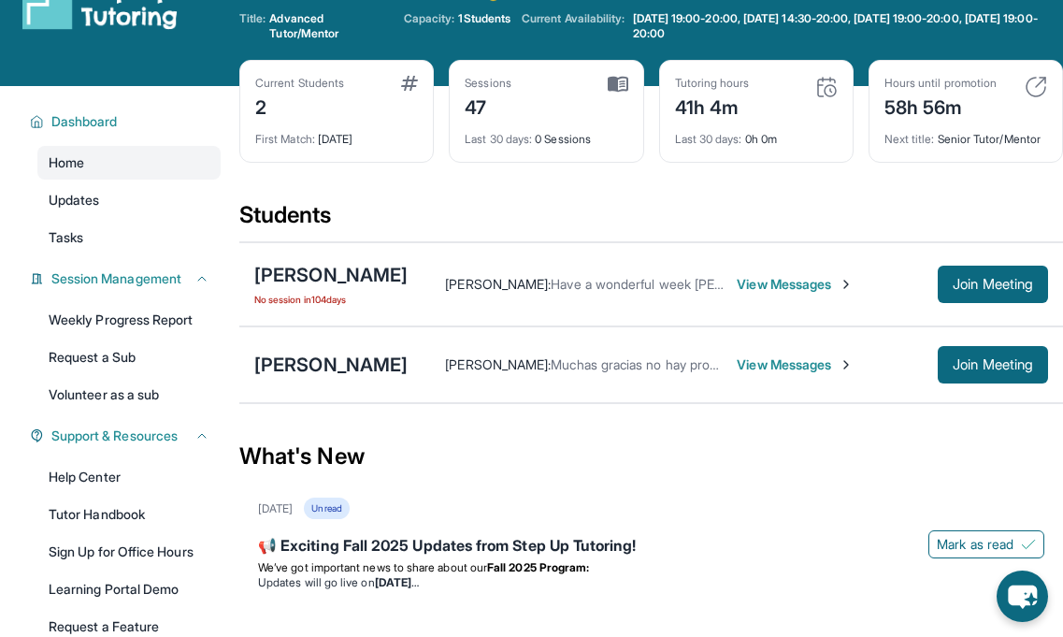
scroll to position [0, 0]
